Goal: Task Accomplishment & Management: Complete application form

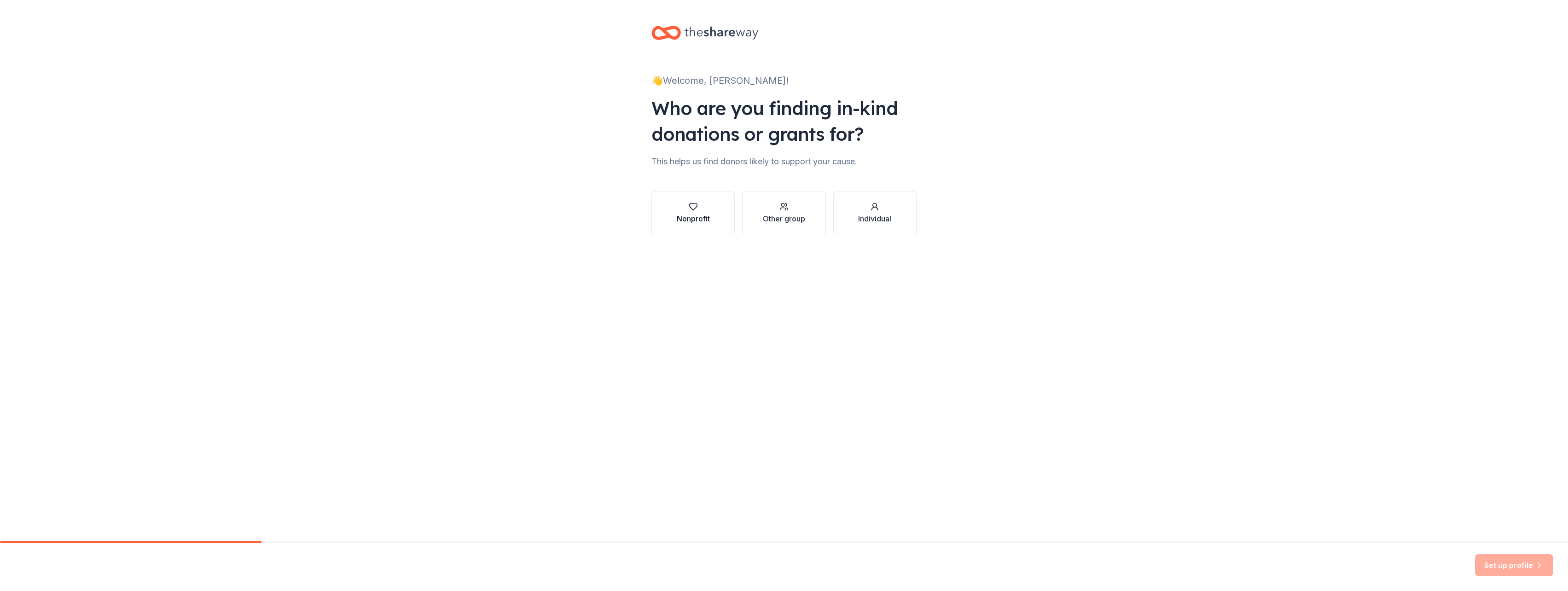
click at [691, 217] on div "Nonprofit" at bounding box center [693, 219] width 33 height 11
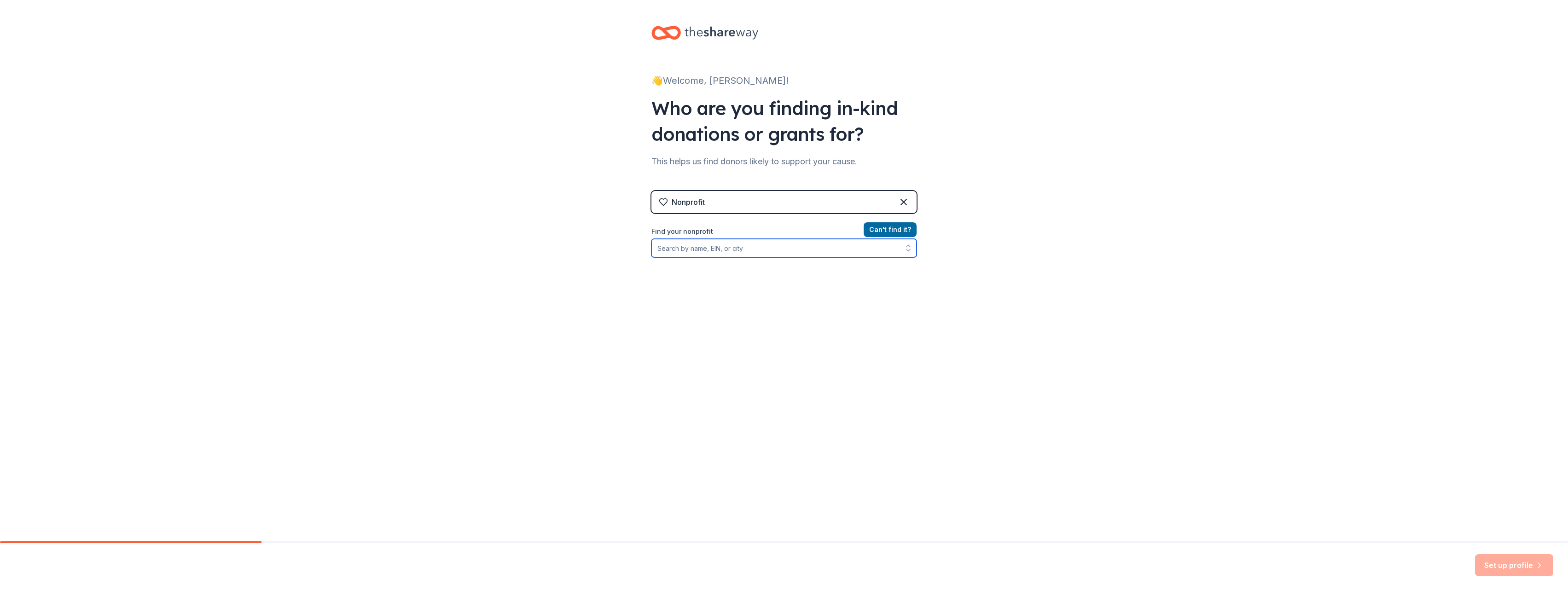
click at [670, 245] on input "Find your nonprofit" at bounding box center [784, 248] width 265 height 18
type input "lifespan"
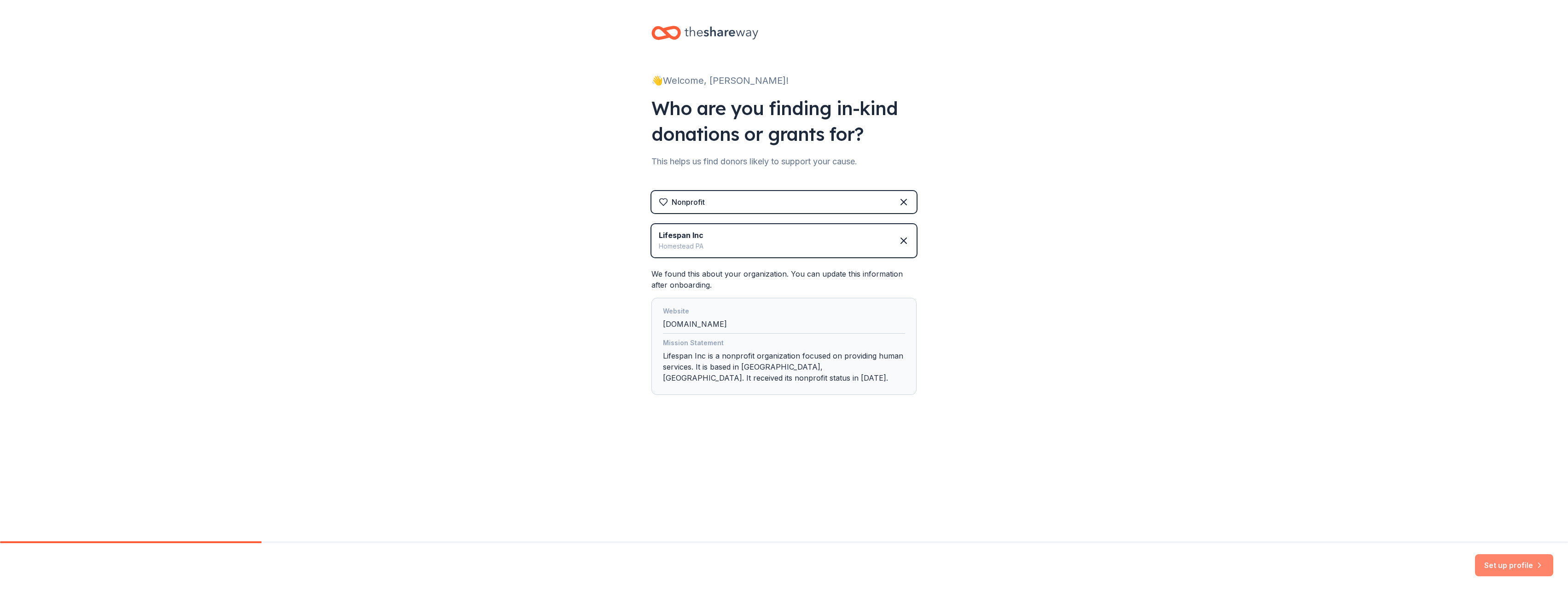
click at [1515, 567] on button "Set up profile" at bounding box center [1514, 565] width 79 height 22
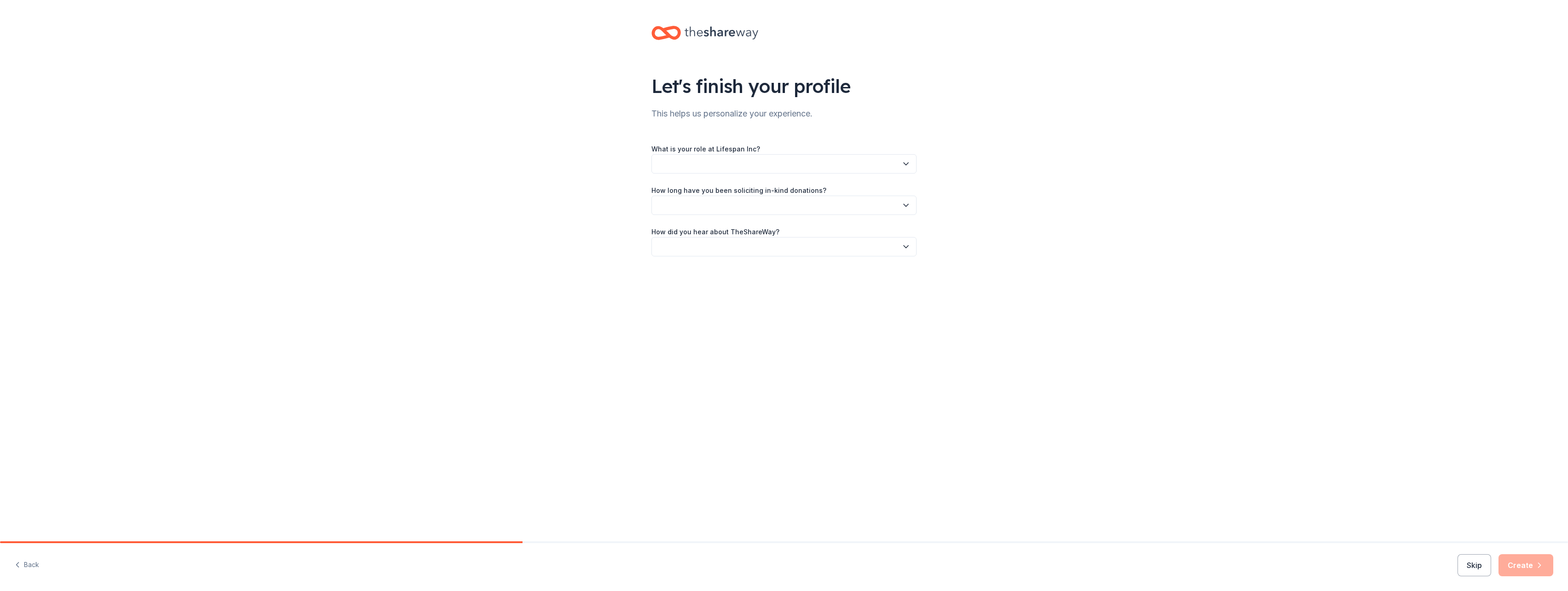
click at [730, 167] on button "button" at bounding box center [784, 164] width 265 height 19
click at [661, 315] on div "Other" at bounding box center [670, 318] width 17 height 11
click at [681, 197] on input "Please specify your role:" at bounding box center [784, 207] width 265 height 19
type input "f"
type input "Fiscal Director"
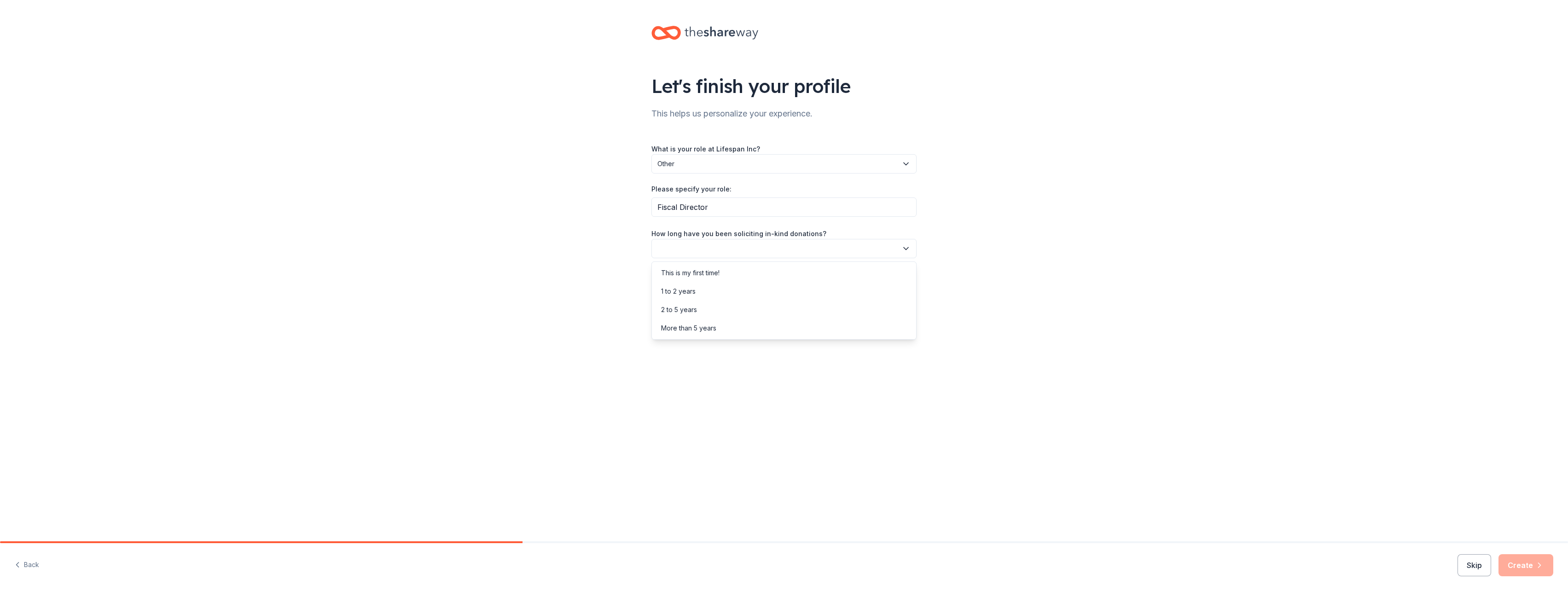
click at [903, 246] on icon "button" at bounding box center [906, 248] width 9 height 9
click at [713, 272] on div "This is my first time!" at bounding box center [690, 273] width 58 height 11
click at [909, 286] on icon "button" at bounding box center [906, 290] width 9 height 9
click at [686, 318] on div "Friend or colleague" at bounding box center [691, 314] width 60 height 11
click at [1524, 569] on button "Create" at bounding box center [1526, 565] width 55 height 22
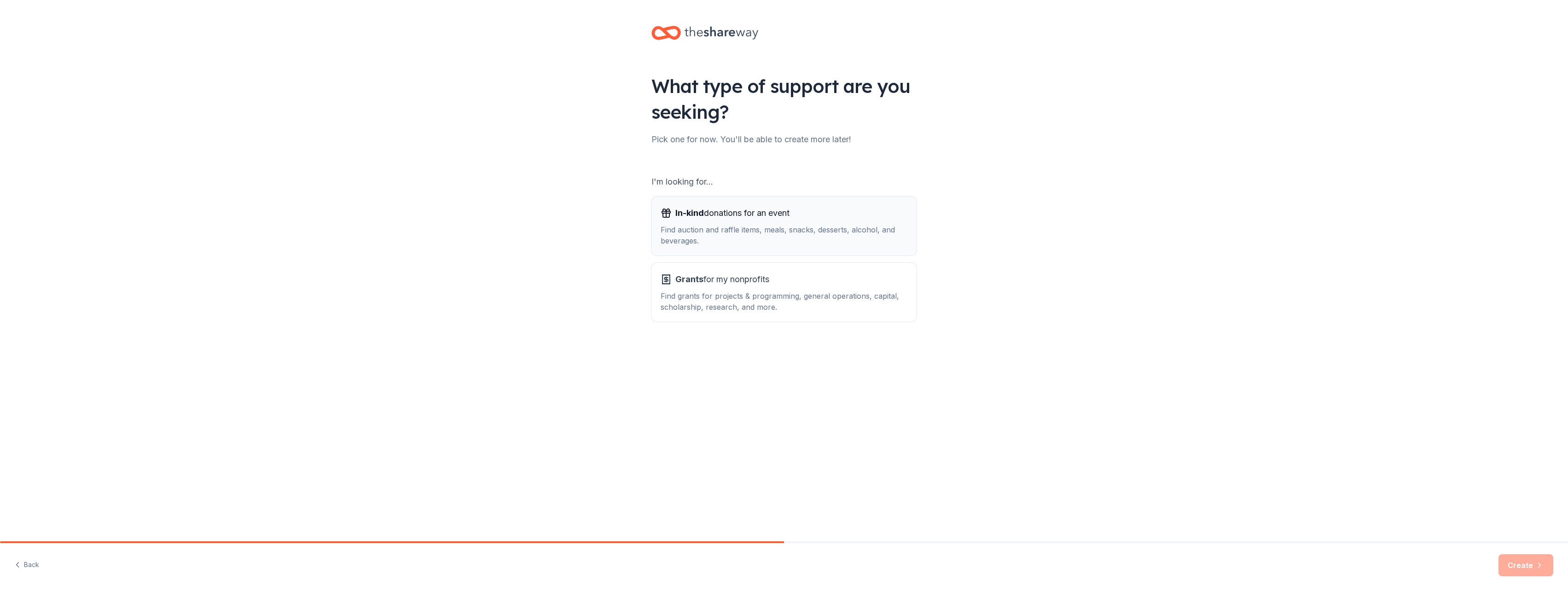
click at [734, 231] on div "Find auction and raffle items, meals, snacks, desserts, alcohol, and beverages." at bounding box center [783, 235] width 247 height 22
click at [719, 296] on div "Find grants for projects & programming, general operations, capital, scholarshi…" at bounding box center [783, 301] width 247 height 22
click at [1527, 562] on button "Create" at bounding box center [1526, 565] width 55 height 22
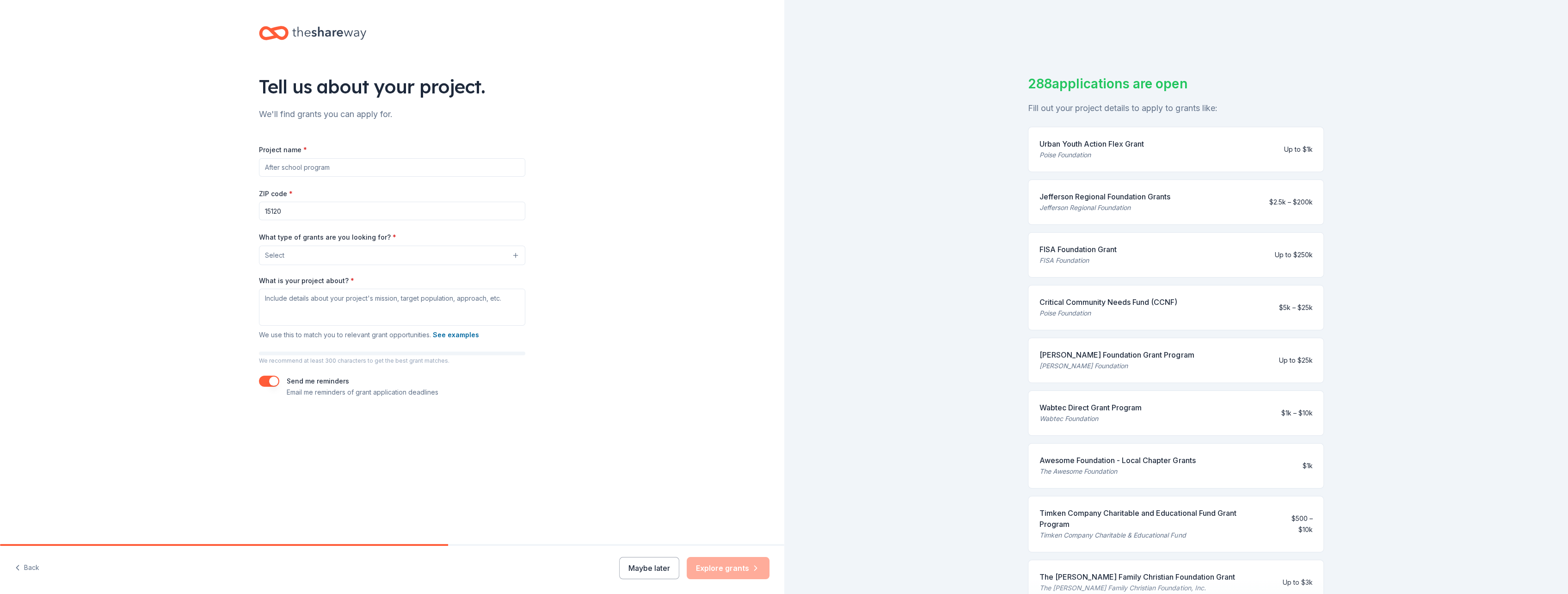
click at [376, 168] on input "Project name *" at bounding box center [392, 168] width 267 height 18
type input "S"
type input "Home delivered meals and activity centers for aging population"
click at [519, 254] on button "Select" at bounding box center [394, 256] width 267 height 20
click at [307, 299] on span "General operations" at bounding box center [392, 299] width 251 height 12
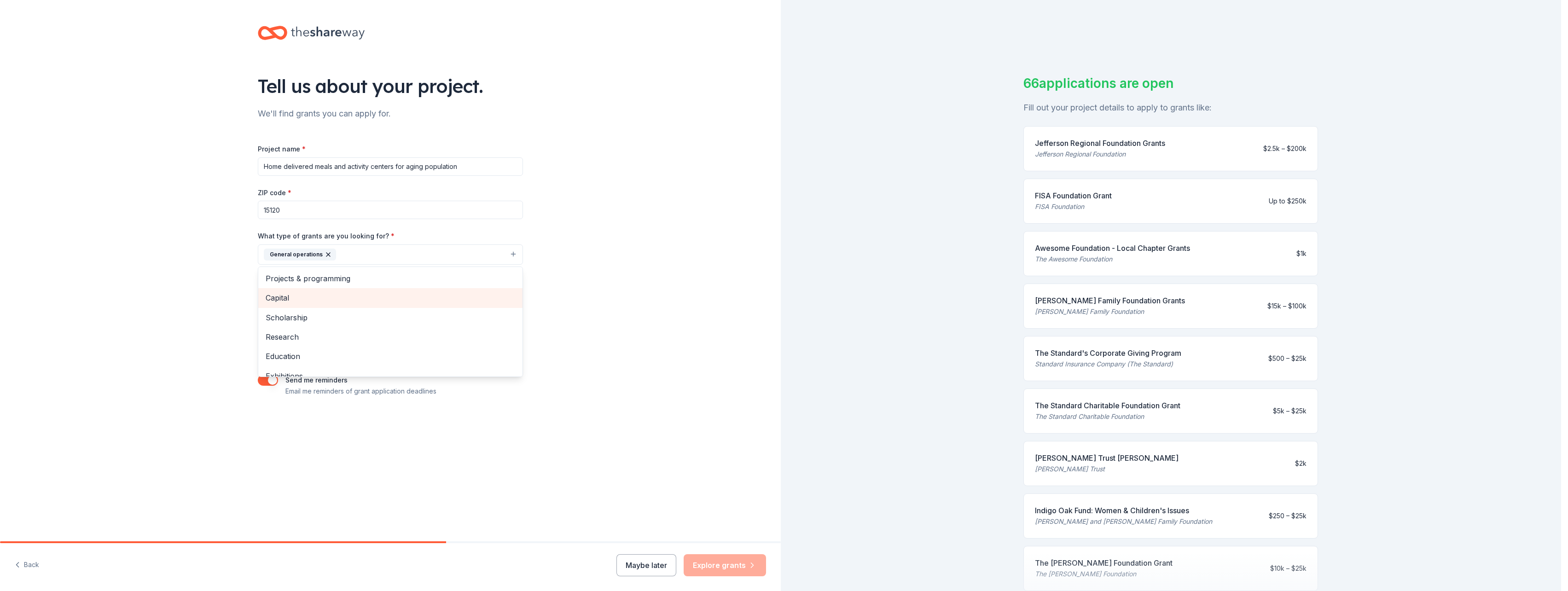
click at [294, 300] on span "Capital" at bounding box center [390, 298] width 250 height 12
drag, startPoint x: 569, startPoint y: 372, endPoint x: 574, endPoint y: 372, distance: 5.0
click at [570, 372] on div "Tell us about your project. We'll find grants you can apply for. Project name *…" at bounding box center [390, 220] width 781 height 441
click at [619, 368] on div "Tell us about your project. We'll find grants you can apply for. Project name *…" at bounding box center [390, 220] width 781 height 441
click at [343, 167] on input "Home delivered meals and activity centers for aging population" at bounding box center [391, 167] width 265 height 18
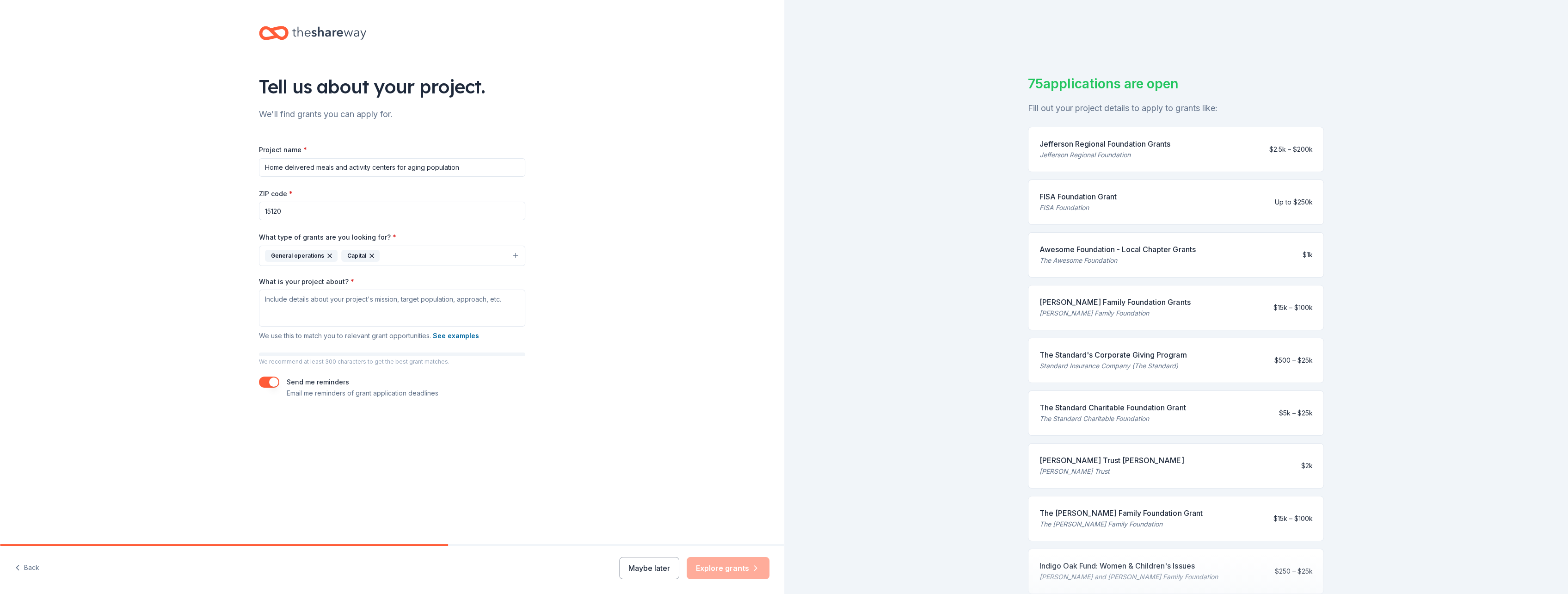
click at [331, 165] on input "Home delivered meals and activity centers for aging population" at bounding box center [392, 168] width 267 height 18
click at [473, 174] on input "Home delivered meals program, activity centers for aging population" at bounding box center [392, 168] width 267 height 18
type input "Home delivered meals program, activity centers for aging population, food pantr…"
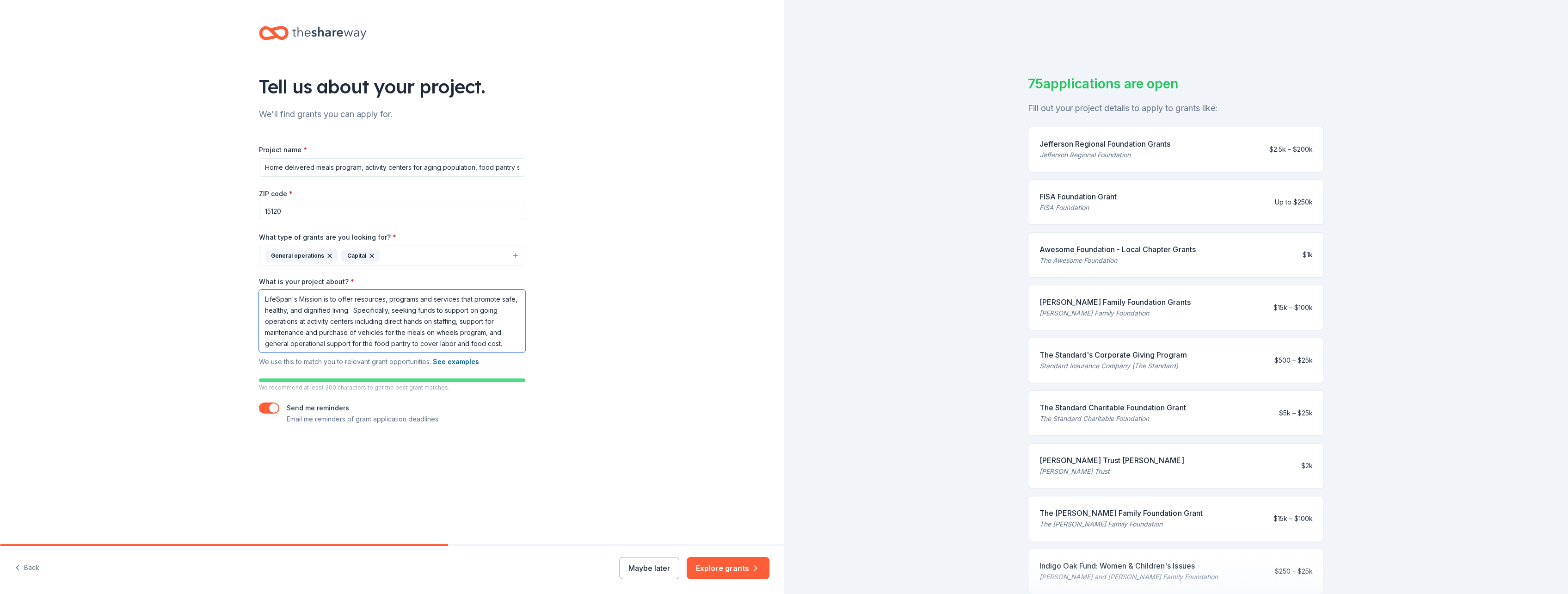
drag, startPoint x: 365, startPoint y: 309, endPoint x: 393, endPoint y: 306, distance: 28.2
click at [378, 308] on textarea "LifeSpan's Mission is to offer resources, programs and services that promote sa…" at bounding box center [392, 321] width 267 height 63
click at [373, 310] on textarea "LifeSpan's Mission is to offer resources, programs and services that promote sa…" at bounding box center [392, 321] width 267 height 63
click at [510, 303] on textarea "LifeSpan's Mission is to offer resources, programs and services that promote sa…" at bounding box center [392, 321] width 267 height 63
click at [372, 308] on textarea "LifeSpan's Mission is to offer resources, programs and services that promote sa…" at bounding box center [392, 321] width 267 height 63
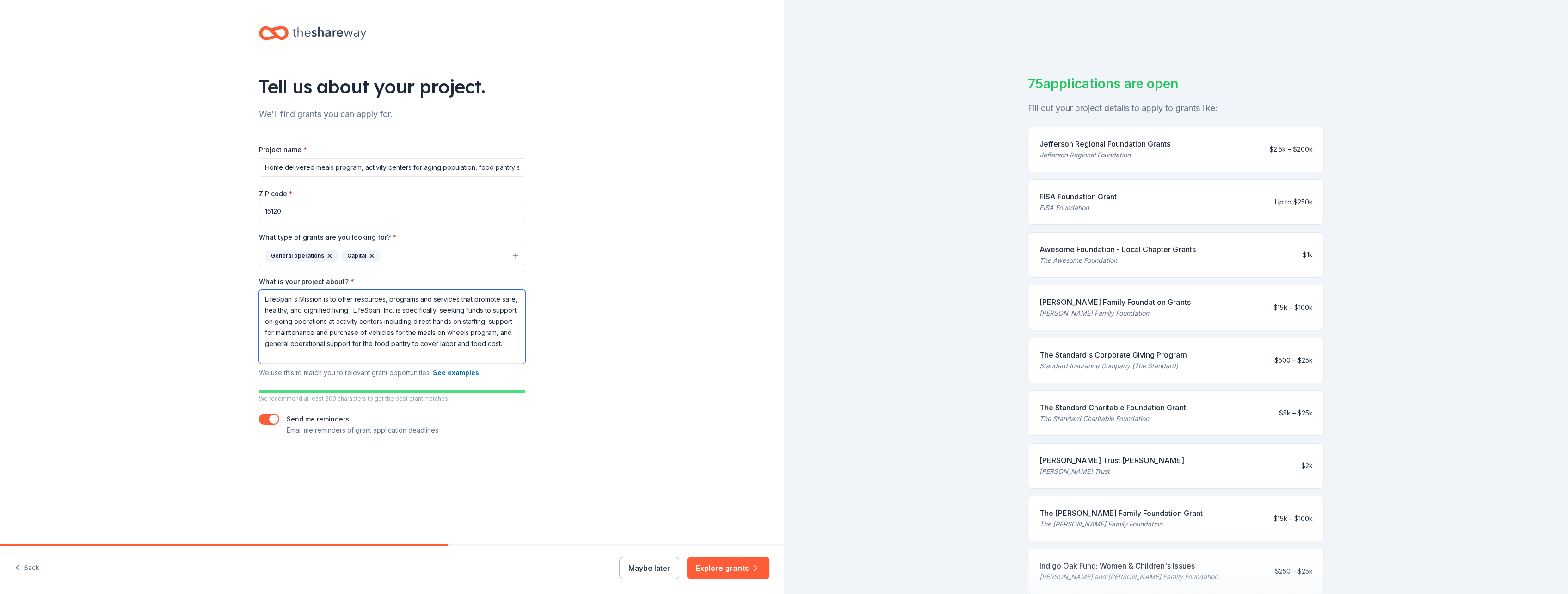
type textarea "LifeSpan's Mission is to offer resources, programs and services that promote sa…"
click at [628, 442] on div "Tell us about your project. We'll find grants you can apply for. Project name *…" at bounding box center [392, 240] width 784 height 480
click at [724, 566] on button "Explore grants" at bounding box center [727, 568] width 83 height 22
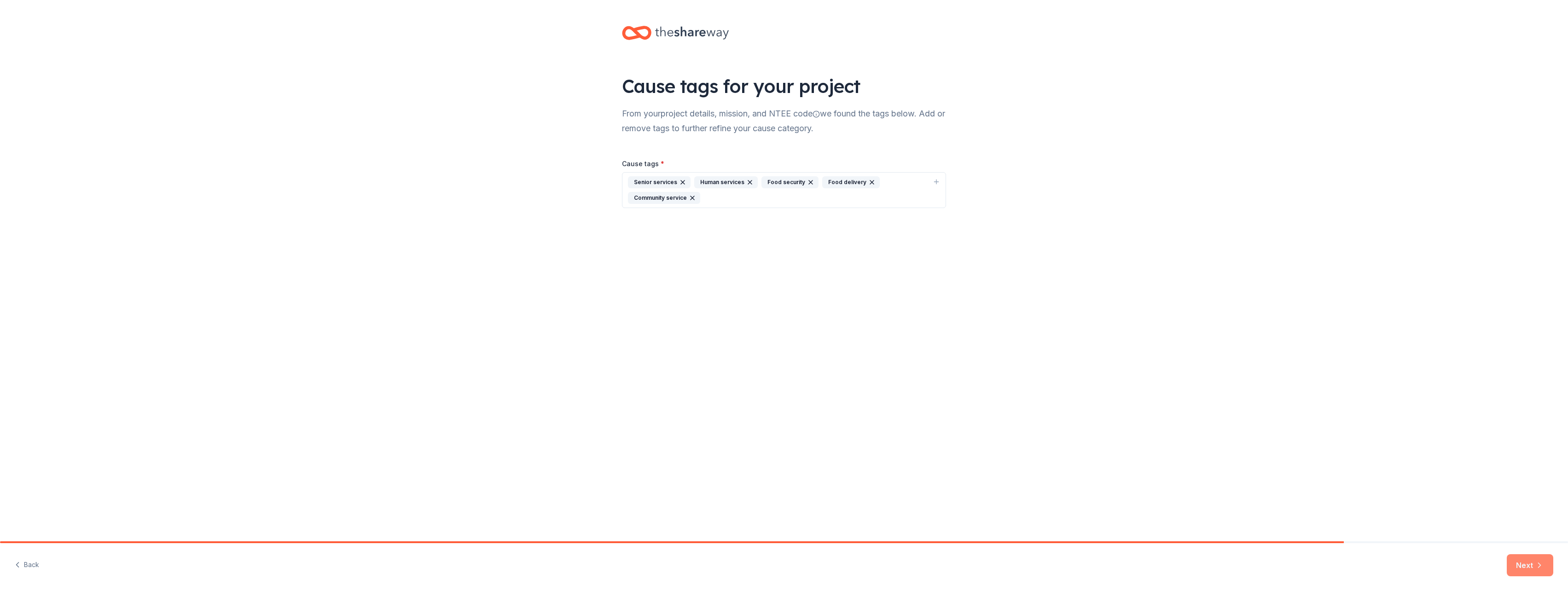
click at [1525, 564] on button "Next" at bounding box center [1530, 565] width 46 height 22
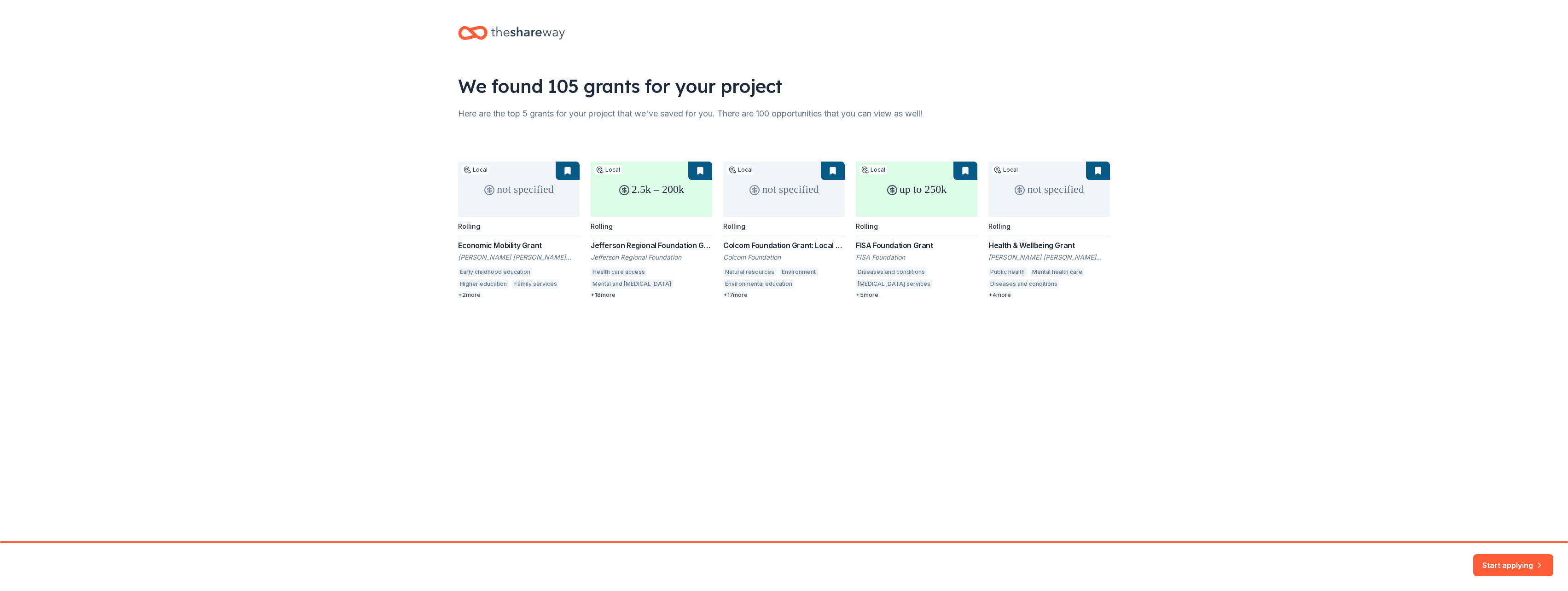
drag, startPoint x: 408, startPoint y: 406, endPoint x: 416, endPoint y: 413, distance: 10.6
click at [410, 409] on div "We found 105 grants for your project Here are the top 5 grants for your project…" at bounding box center [784, 270] width 1568 height 541
